Goal: Information Seeking & Learning: Learn about a topic

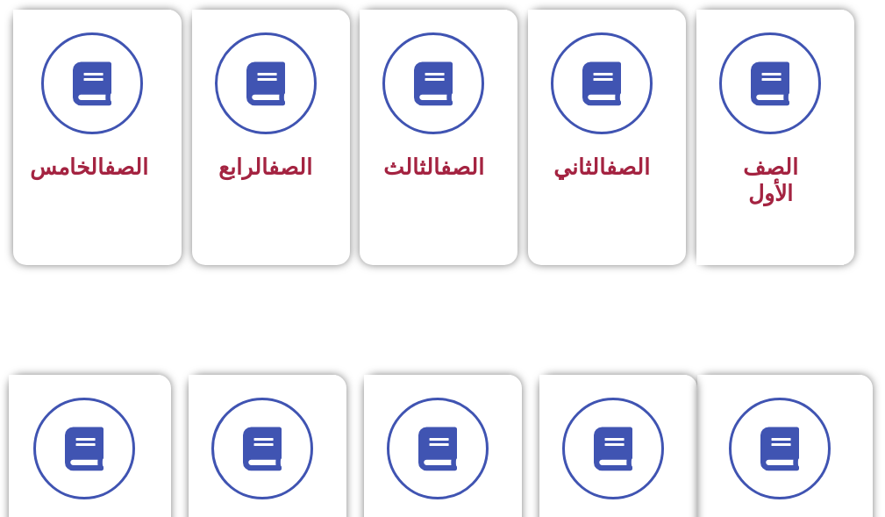
scroll to position [526, 0]
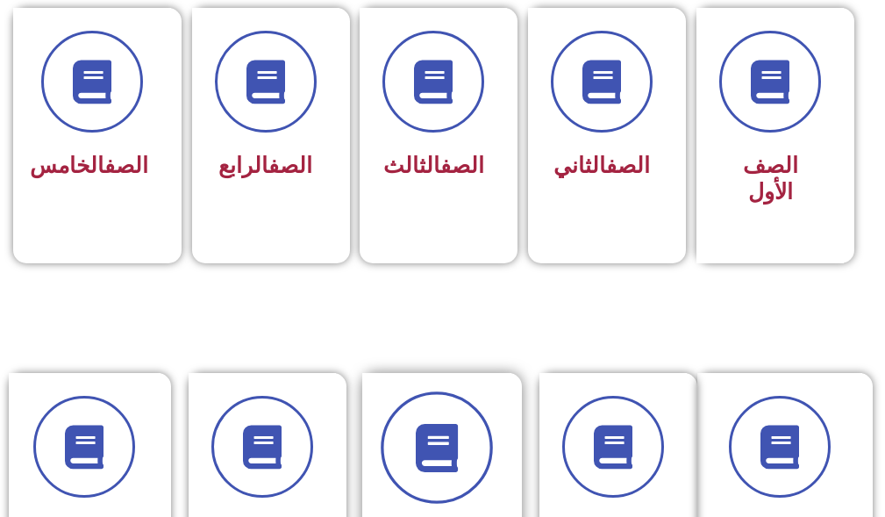
click at [444, 440] on icon at bounding box center [436, 448] width 48 height 48
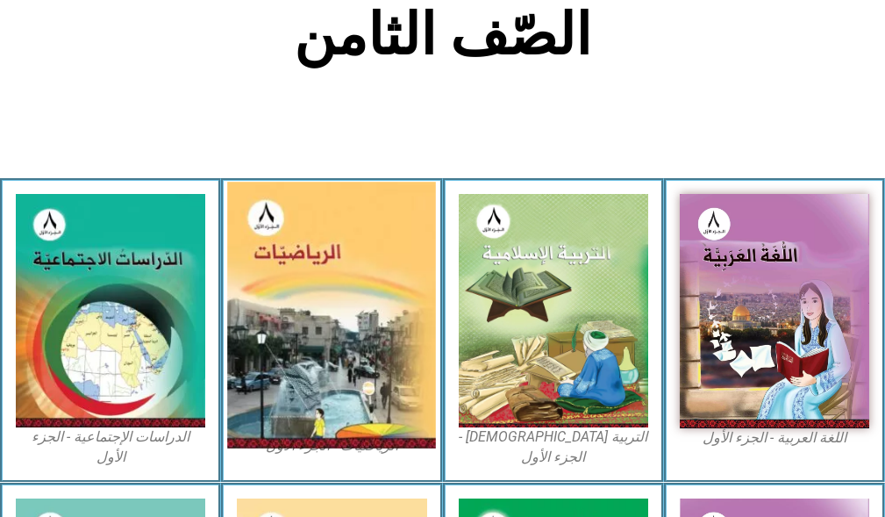
scroll to position [526, 0]
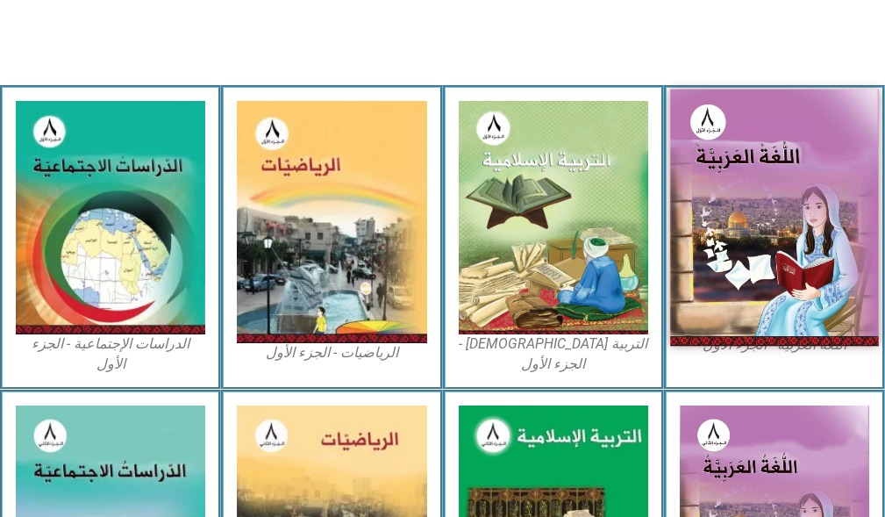
click at [786, 266] on img at bounding box center [774, 217] width 209 height 257
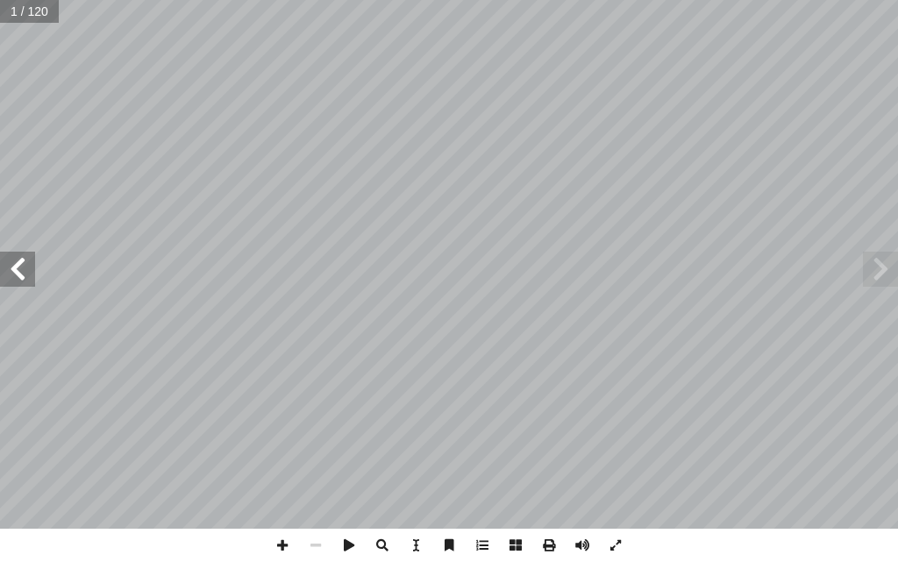
click at [23, 278] on span at bounding box center [17, 269] width 35 height 35
click at [24, 277] on span at bounding box center [17, 269] width 35 height 35
click at [24, 276] on span at bounding box center [17, 269] width 35 height 35
click at [25, 277] on span at bounding box center [17, 269] width 35 height 35
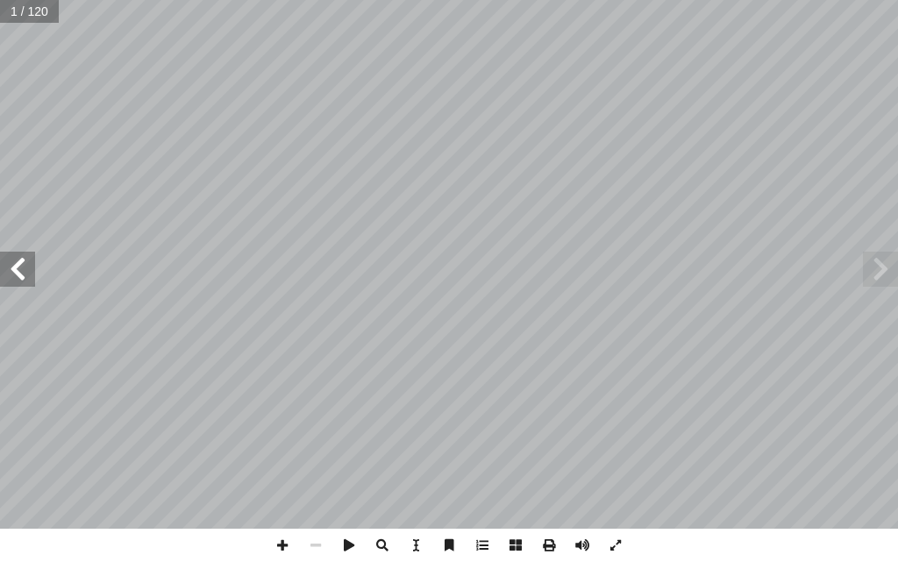
click at [25, 279] on span at bounding box center [17, 269] width 35 height 35
click at [586, 525] on span at bounding box center [582, 545] width 33 height 33
click at [14, 256] on span at bounding box center [17, 269] width 35 height 35
click at [15, 256] on span at bounding box center [17, 269] width 35 height 35
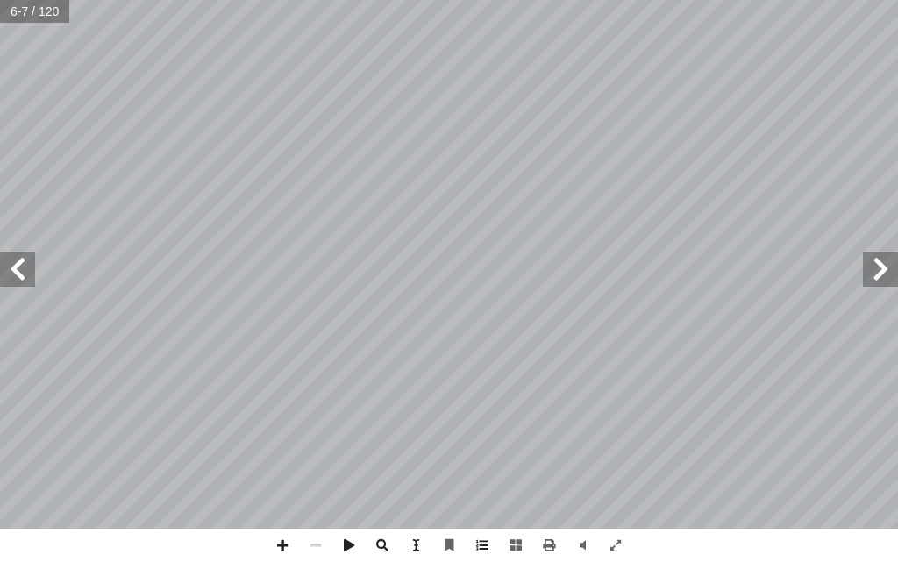
click at [16, 256] on span at bounding box center [17, 269] width 35 height 35
click at [17, 256] on span at bounding box center [17, 269] width 35 height 35
click at [18, 256] on span at bounding box center [17, 269] width 35 height 35
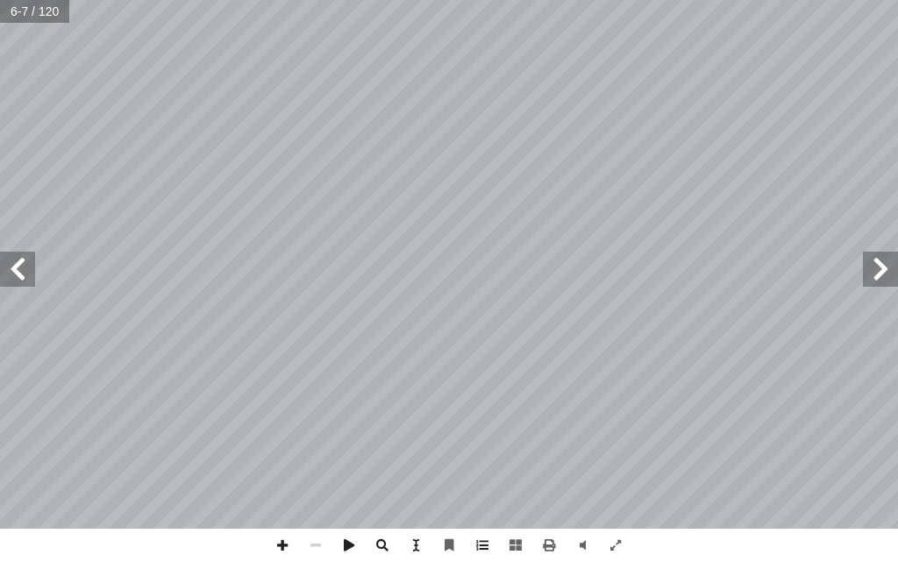
click at [18, 256] on span at bounding box center [17, 269] width 35 height 35
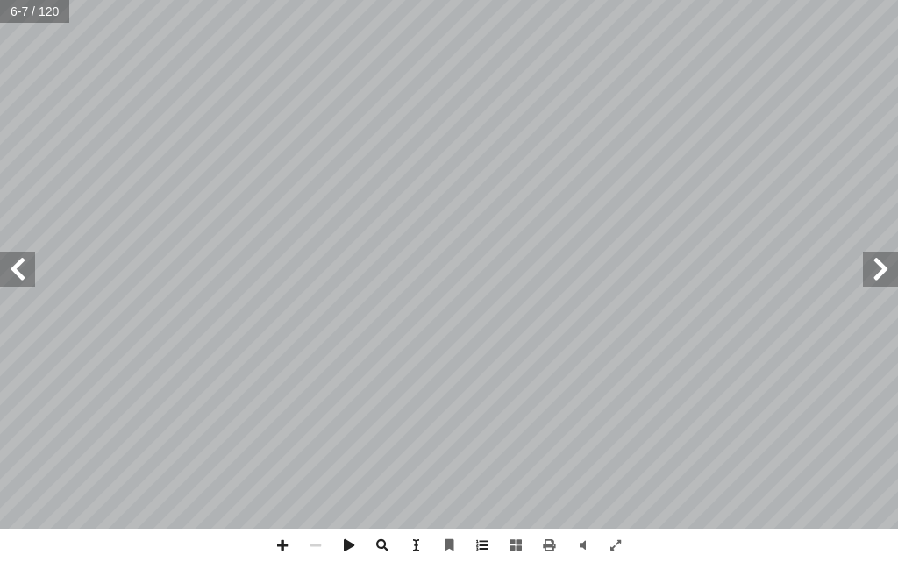
click at [18, 256] on span at bounding box center [17, 269] width 35 height 35
click at [20, 254] on span at bounding box center [17, 269] width 35 height 35
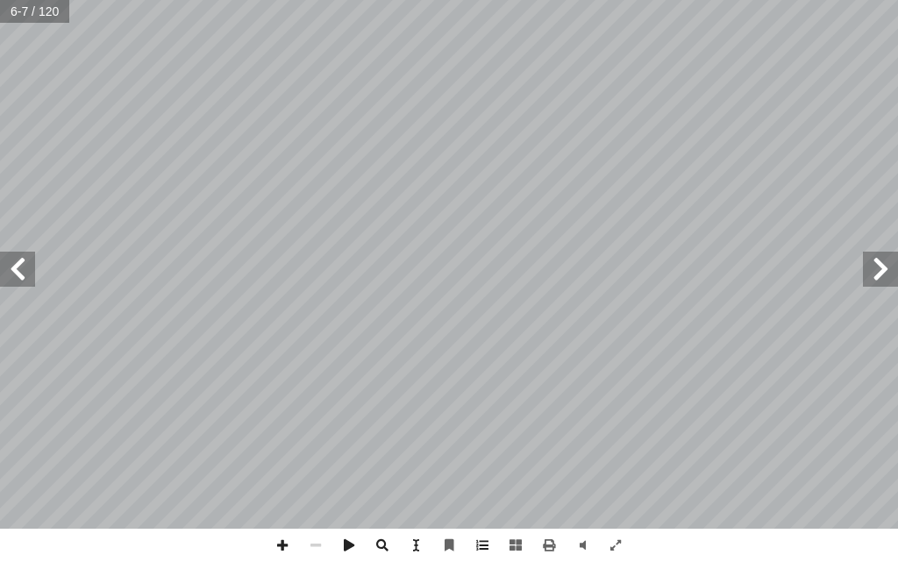
click at [20, 254] on span at bounding box center [17, 269] width 35 height 35
click at [21, 253] on span at bounding box center [17, 269] width 35 height 35
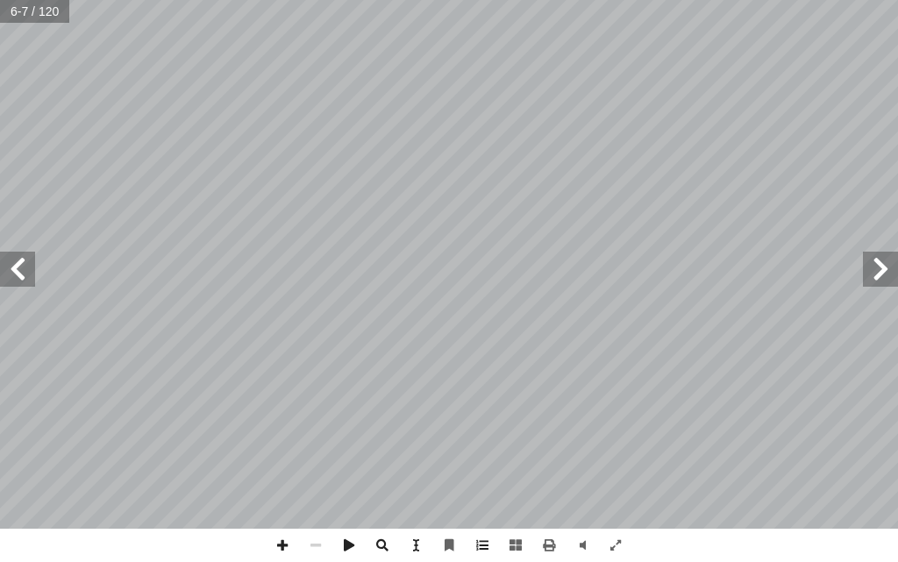
click at [21, 253] on span at bounding box center [17, 269] width 35 height 35
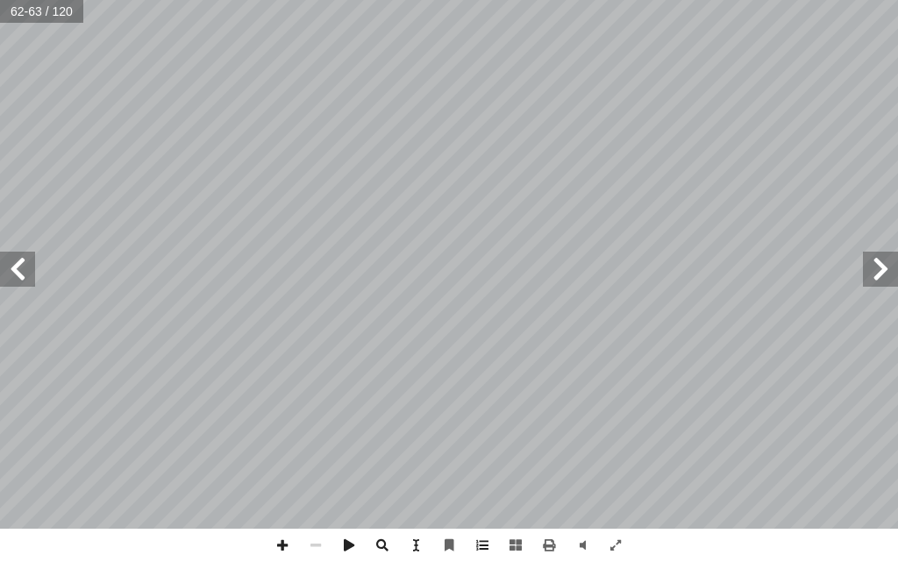
click at [889, 263] on span at bounding box center [880, 269] width 35 height 35
click at [889, 268] on span at bounding box center [880, 269] width 35 height 35
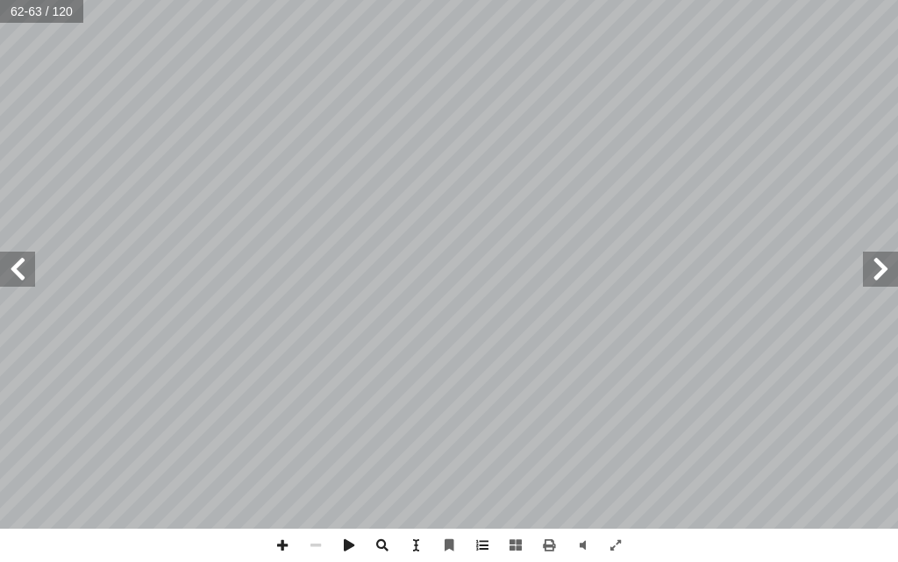
click at [889, 267] on span at bounding box center [880, 269] width 35 height 35
click at [890, 260] on span at bounding box center [880, 269] width 35 height 35
click at [892, 255] on span at bounding box center [880, 269] width 35 height 35
click at [892, 254] on span at bounding box center [880, 269] width 35 height 35
click at [892, 253] on span at bounding box center [880, 269] width 35 height 35
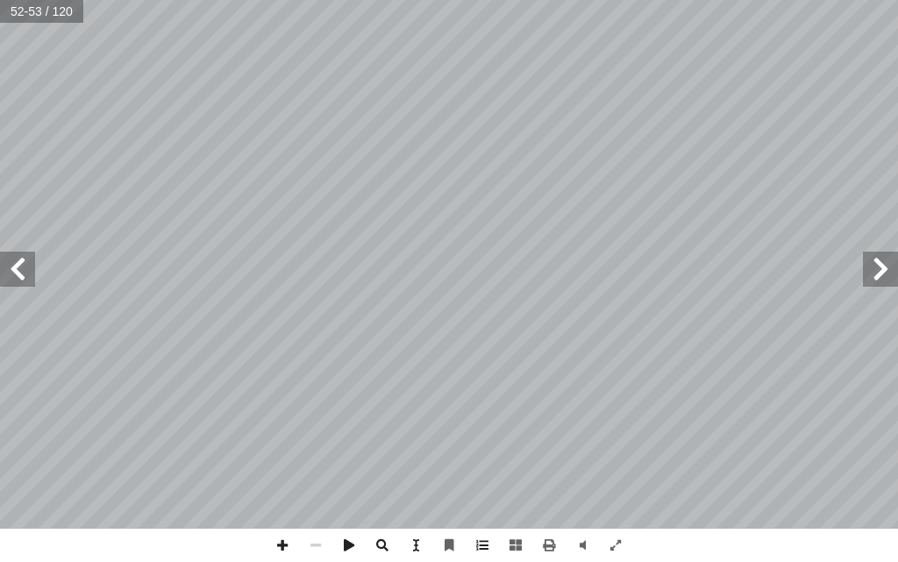
click at [889, 267] on span at bounding box center [880, 269] width 35 height 35
click at [888, 266] on span at bounding box center [880, 269] width 35 height 35
click at [887, 264] on span at bounding box center [880, 269] width 35 height 35
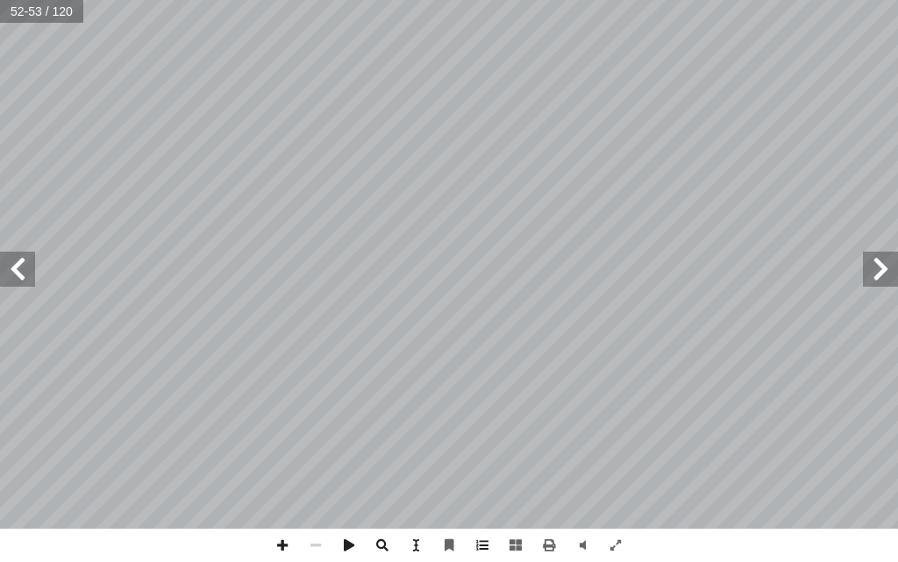
click at [887, 264] on span at bounding box center [880, 269] width 35 height 35
click at [887, 263] on span at bounding box center [880, 269] width 35 height 35
click at [889, 265] on span at bounding box center [880, 269] width 35 height 35
drag, startPoint x: 889, startPoint y: 265, endPoint x: 893, endPoint y: 256, distance: 9.8
click at [893, 256] on span at bounding box center [880, 269] width 35 height 35
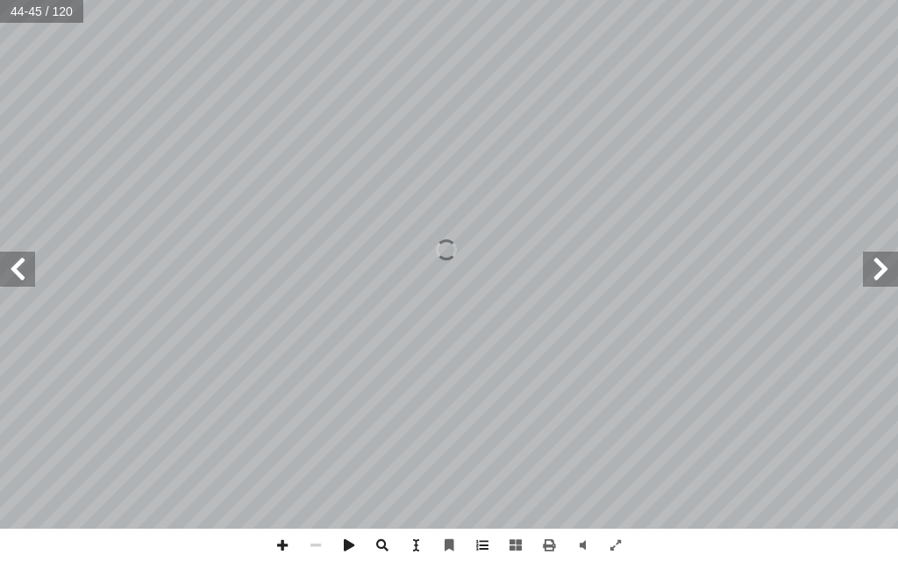
click at [893, 256] on span at bounding box center [880, 269] width 35 height 35
click at [879, 268] on span at bounding box center [880, 269] width 35 height 35
click at [282, 525] on span at bounding box center [282, 545] width 33 height 33
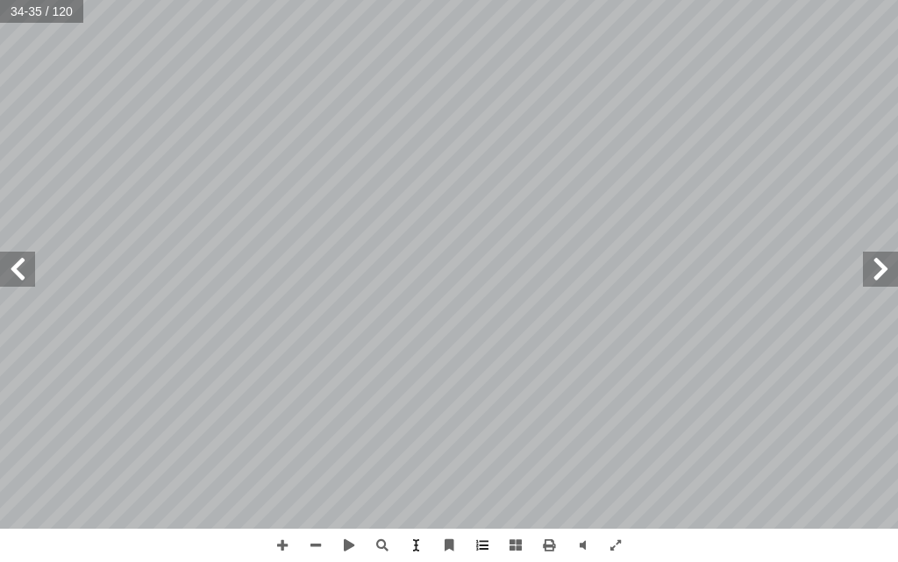
drag, startPoint x: 8, startPoint y: 539, endPoint x: 10, endPoint y: 257, distance: 282.4
click at [10, 257] on span at bounding box center [17, 269] width 35 height 35
click at [321, 525] on span at bounding box center [315, 545] width 33 height 33
click at [0, 525] on div "٣٢ ُّ ط َ الخ : ِ ة َ ع ْ ق ُّ الر ِّ ط َ خ ِ ب ِ ن ْ تي َّ ر َ م َ ، و ِ خ ْ س…" at bounding box center [449, 281] width 898 height 562
click at [282, 525] on span at bounding box center [282, 545] width 33 height 33
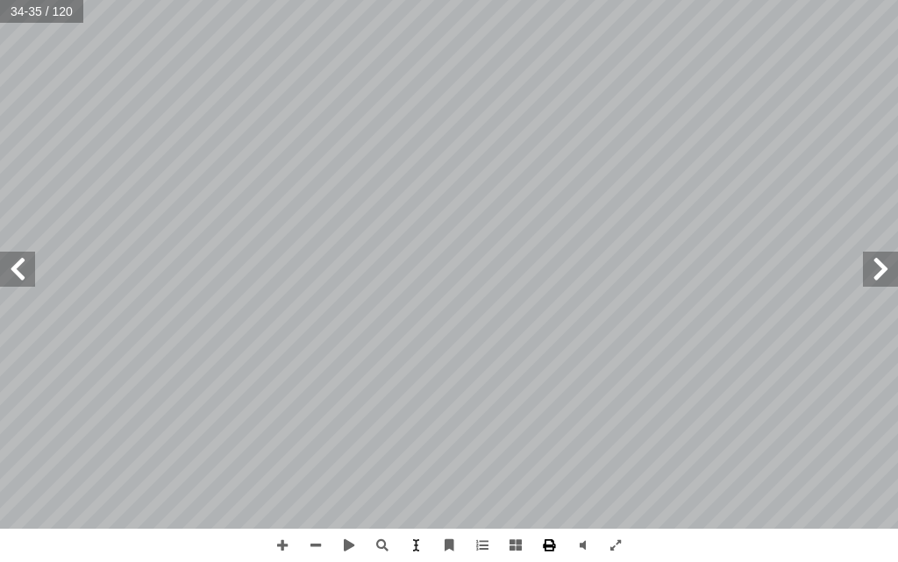
click at [553, 525] on span at bounding box center [548, 545] width 33 height 33
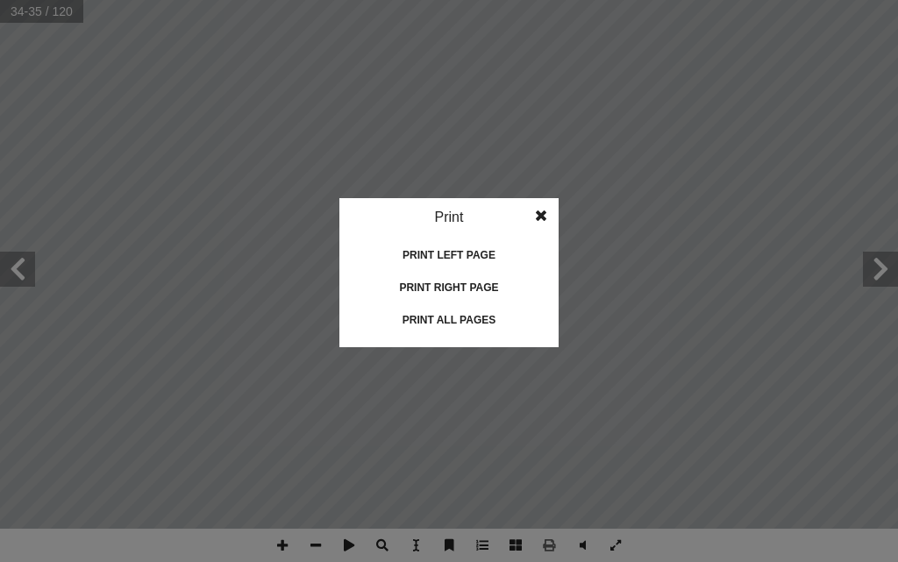
click at [539, 216] on span at bounding box center [541, 215] width 32 height 35
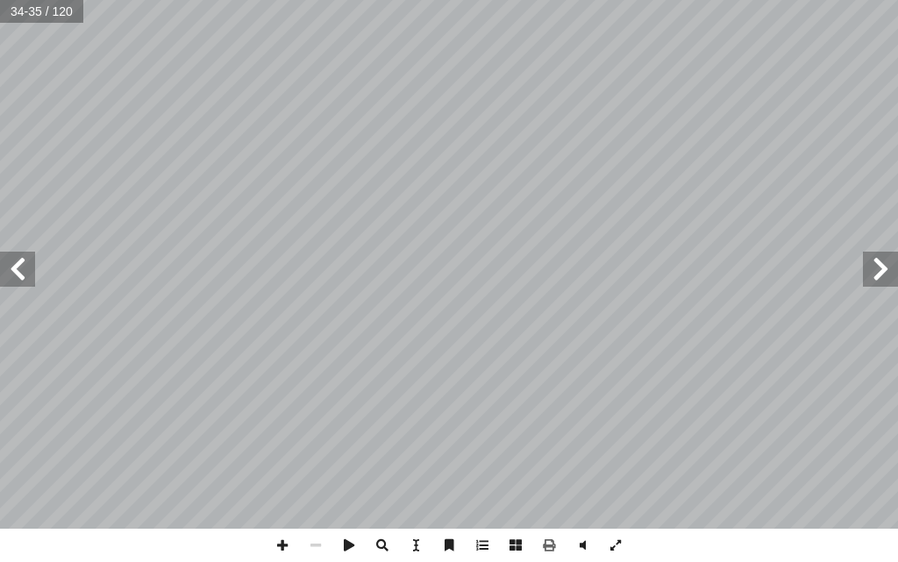
click at [10, 279] on span at bounding box center [17, 269] width 35 height 35
click at [282, 525] on span at bounding box center [282, 545] width 33 height 33
click at [25, 268] on span at bounding box center [17, 269] width 35 height 35
click at [310, 525] on span at bounding box center [315, 545] width 33 height 33
click at [21, 269] on span at bounding box center [17, 269] width 35 height 35
